Goal: Information Seeking & Learning: Learn about a topic

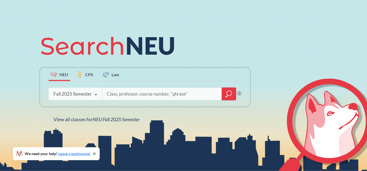
scroll to position [55, 0]
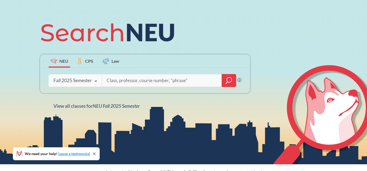
click at [139, 99] on div "NEU CPS Law Phrase search guarantees the exact search appears in the results. E…" at bounding box center [145, 62] width 217 height 91
click at [131, 105] on span "NEU Fall 2025 Semester" at bounding box center [116, 106] width 47 height 6
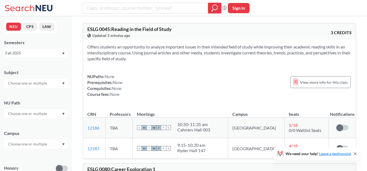
click at [28, 85] on input "text" at bounding box center [27, 83] width 45 height 6
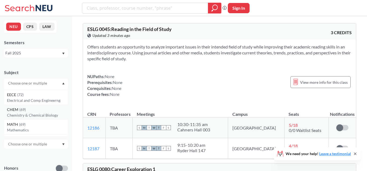
click at [24, 115] on p "Chemistry & Chemical Biology" at bounding box center [37, 114] width 61 height 5
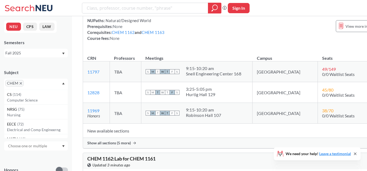
scroll to position [932, 0]
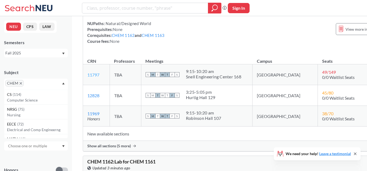
click at [96, 72] on link "11797" at bounding box center [93, 74] width 12 height 5
click at [154, 8] on input "search" at bounding box center [145, 7] width 118 height 9
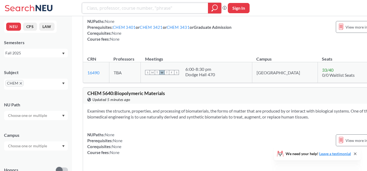
scroll to position [7766, 0]
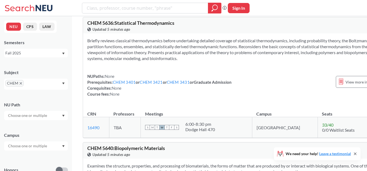
drag, startPoint x: 291, startPoint y: 141, endPoint x: 307, endPoint y: 143, distance: 16.5
click at [321, 13] on td "22 / 35 0/0 Waitlist Seats" at bounding box center [345, 3] width 49 height 19
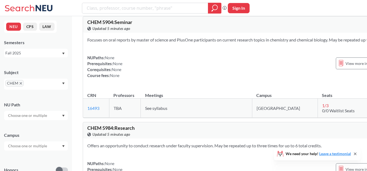
scroll to position [8040, 0]
